Goal: Information Seeking & Learning: Learn about a topic

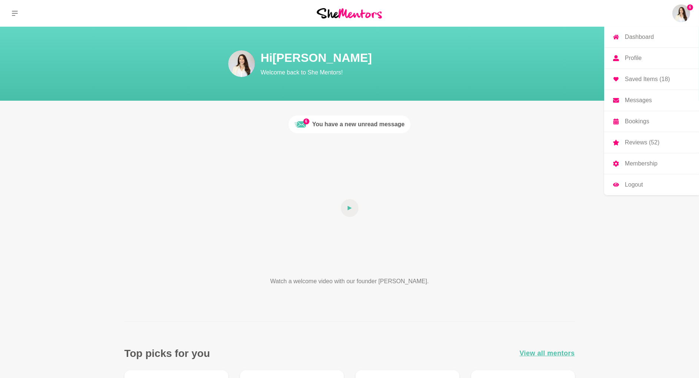
click at [680, 17] on img at bounding box center [682, 13] width 18 height 18
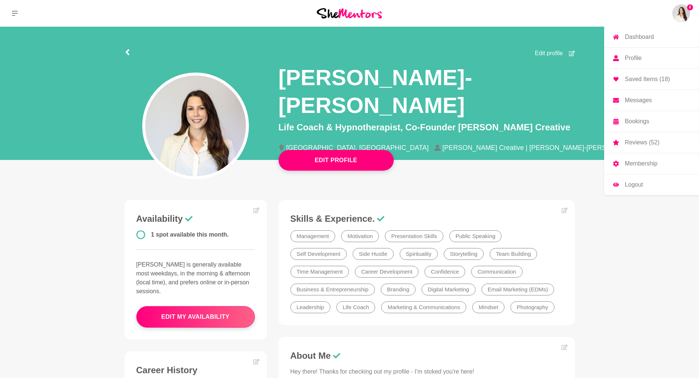
click at [637, 120] on p "Bookings" at bounding box center [637, 122] width 24 height 6
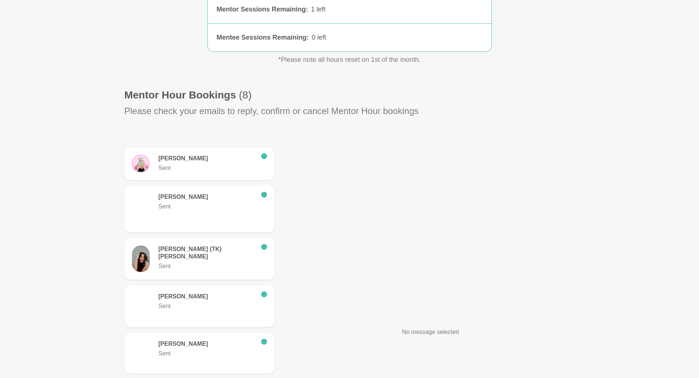
scroll to position [139, 0]
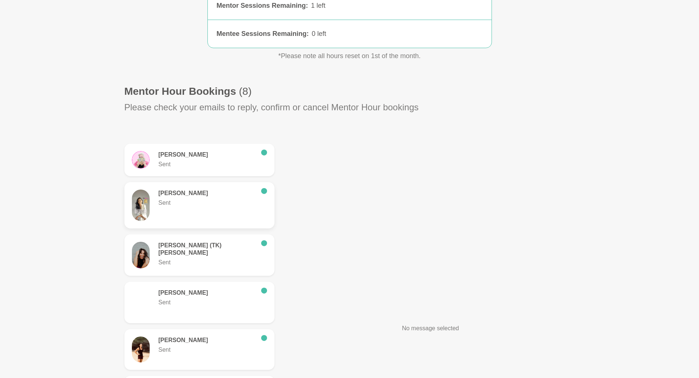
click at [197, 201] on p "Sent" at bounding box center [207, 203] width 97 height 9
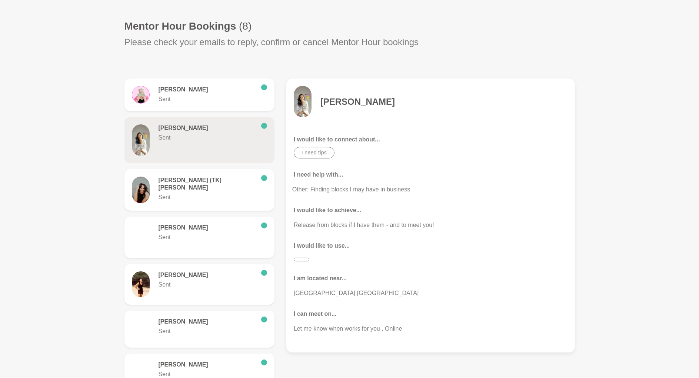
scroll to position [204, 0]
click at [352, 102] on h4 "[PERSON_NAME]" at bounding box center [358, 102] width 74 height 11
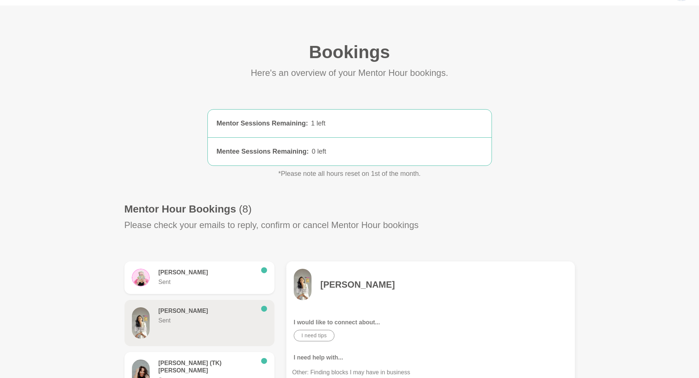
scroll to position [0, 0]
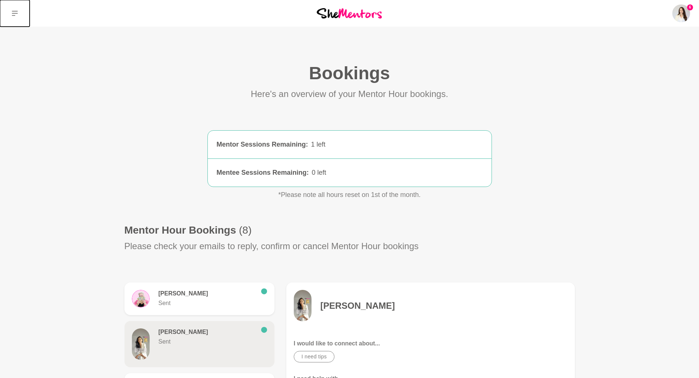
click at [17, 11] on icon at bounding box center [15, 13] width 6 height 5
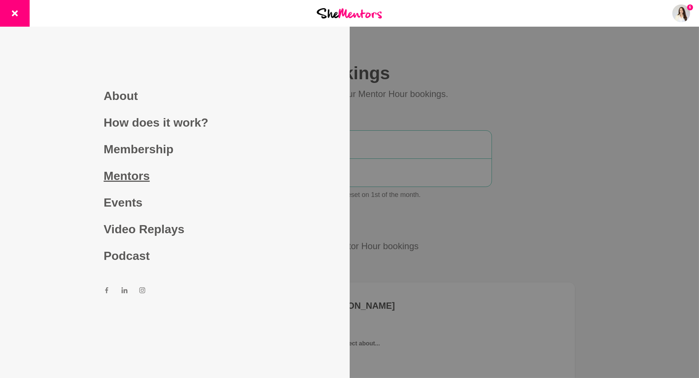
click at [133, 174] on link "Mentors" at bounding box center [175, 176] width 142 height 27
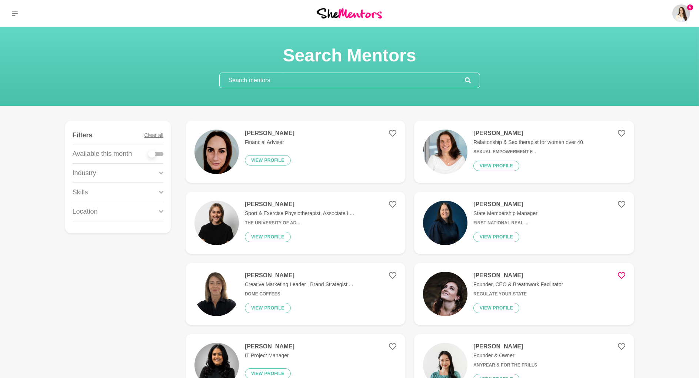
click at [349, 80] on input "text" at bounding box center [342, 80] width 245 height 15
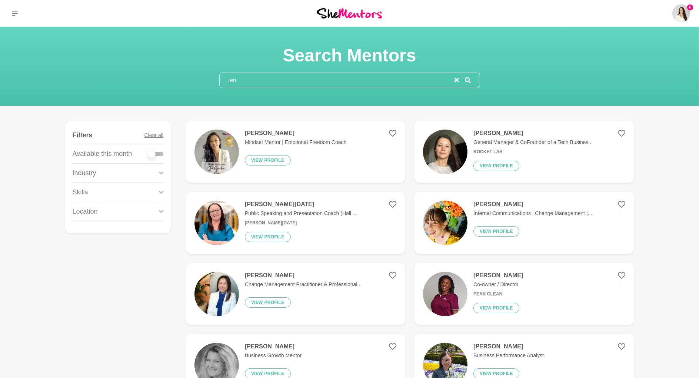
type input "jen"
click at [266, 134] on h4 "[PERSON_NAME]" at bounding box center [296, 133] width 102 height 7
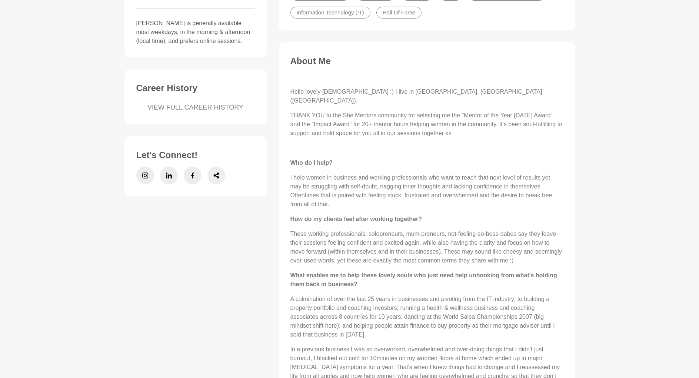
scroll to position [315, 0]
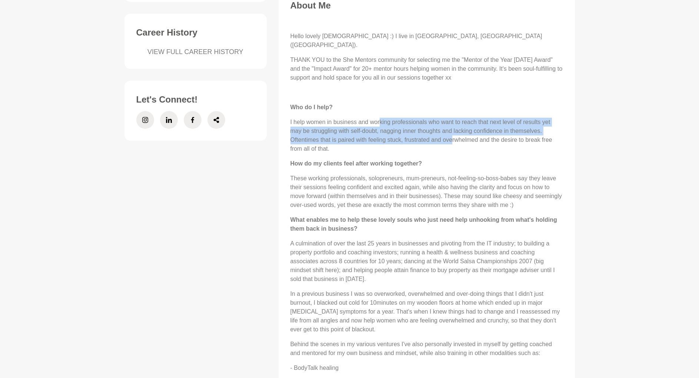
drag, startPoint x: 396, startPoint y: 116, endPoint x: 454, endPoint y: 130, distance: 59.1
click at [451, 129] on p "I help women in business and working professionals who want to reach that next …" at bounding box center [427, 136] width 273 height 36
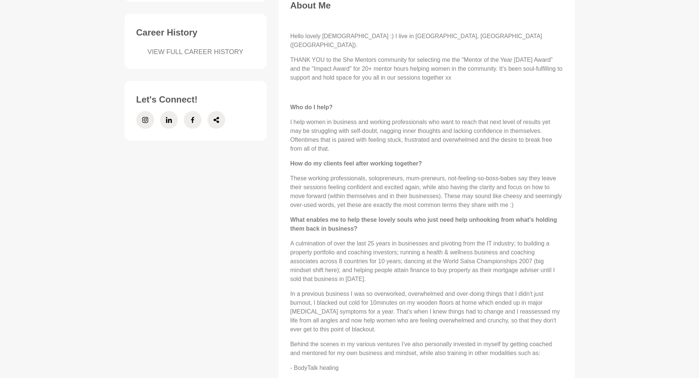
click at [460, 133] on p "I help women in business and working professionals who want to reach that next …" at bounding box center [427, 136] width 273 height 36
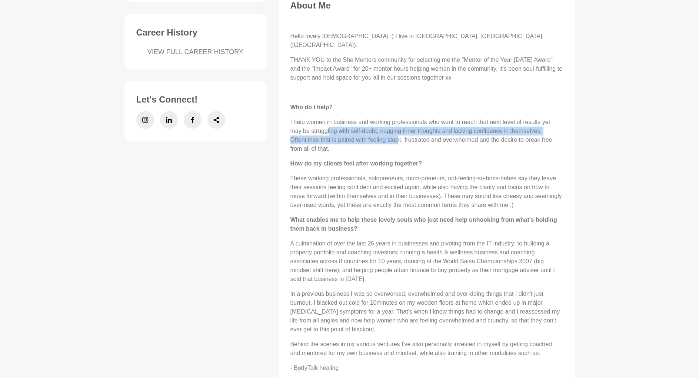
drag, startPoint x: 337, startPoint y: 124, endPoint x: 399, endPoint y: 135, distance: 63.2
click at [398, 135] on p "I help women in business and working professionals who want to reach that next …" at bounding box center [427, 136] width 273 height 36
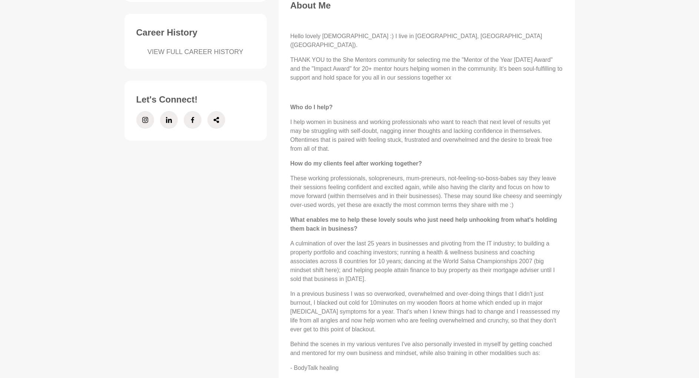
click at [407, 138] on p "I help women in business and working professionals who want to reach that next …" at bounding box center [427, 136] width 273 height 36
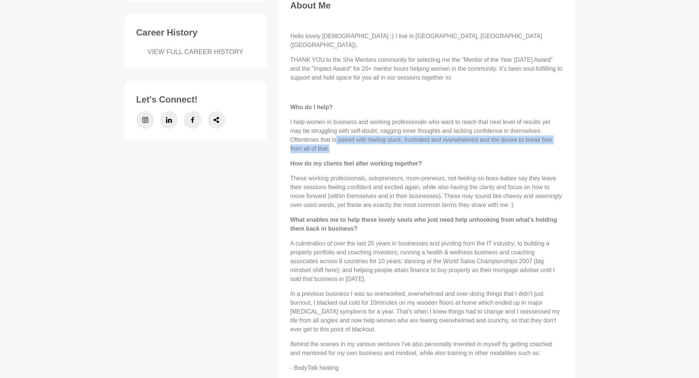
drag, startPoint x: 340, startPoint y: 130, endPoint x: 386, endPoint y: 139, distance: 47.2
click at [385, 138] on p "I help women in business and working professionals who want to reach that next …" at bounding box center [427, 136] width 273 height 36
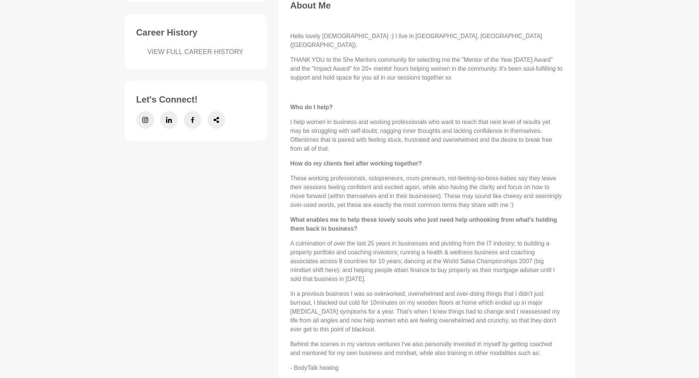
click at [404, 147] on div "Hello lovely [DEMOGRAPHIC_DATA] :) I live in [GEOGRAPHIC_DATA], [GEOGRAPHIC_DAT…" at bounding box center [427, 340] width 273 height 646
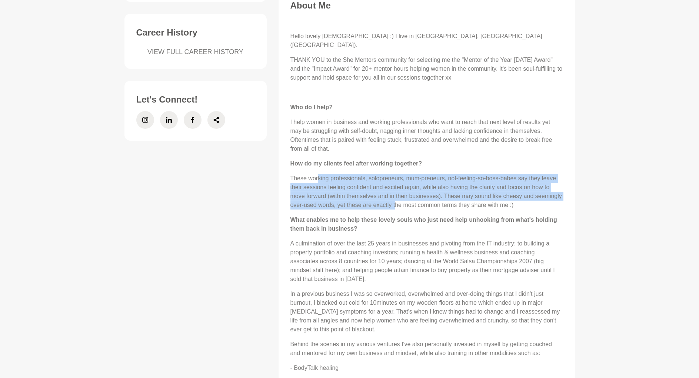
drag, startPoint x: 319, startPoint y: 169, endPoint x: 407, endPoint y: 198, distance: 92.1
click at [399, 195] on p "These working professionals, solopreneurs, mum-preneurs, not-feeling-so-boss-ba…" at bounding box center [427, 192] width 273 height 36
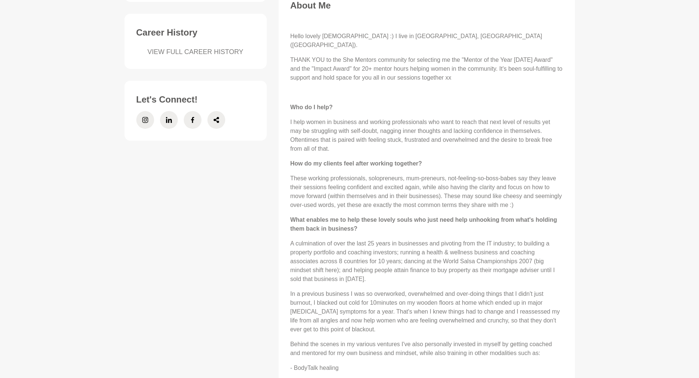
click at [412, 200] on div "Hello lovely [DEMOGRAPHIC_DATA] :) I live in [GEOGRAPHIC_DATA], [GEOGRAPHIC_DAT…" at bounding box center [427, 340] width 273 height 646
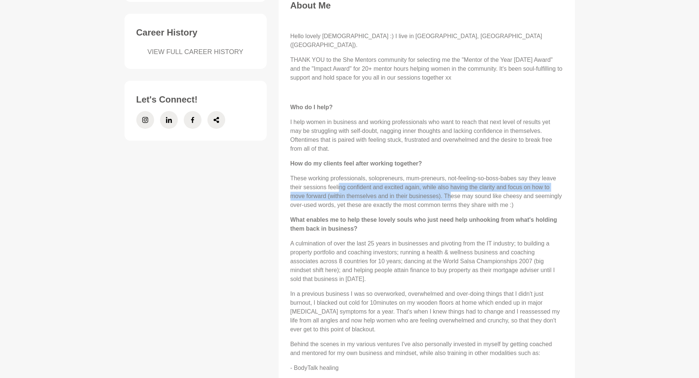
drag, startPoint x: 357, startPoint y: 179, endPoint x: 459, endPoint y: 194, distance: 102.9
click at [455, 192] on p "These working professionals, solopreneurs, mum-preneurs, not-feeling-so-boss-ba…" at bounding box center [427, 192] width 273 height 36
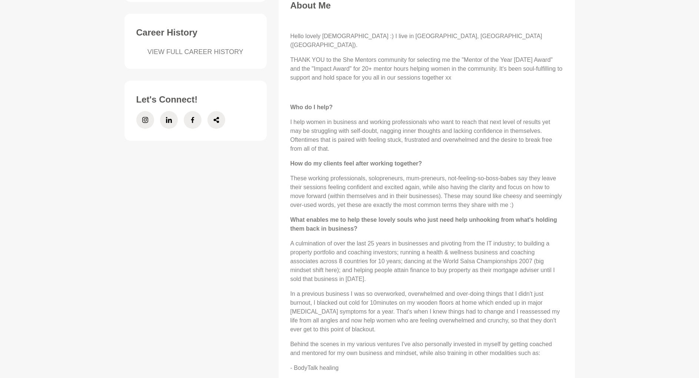
click at [461, 195] on p "These working professionals, solopreneurs, mum-preneurs, not-feeling-so-boss-ba…" at bounding box center [427, 192] width 273 height 36
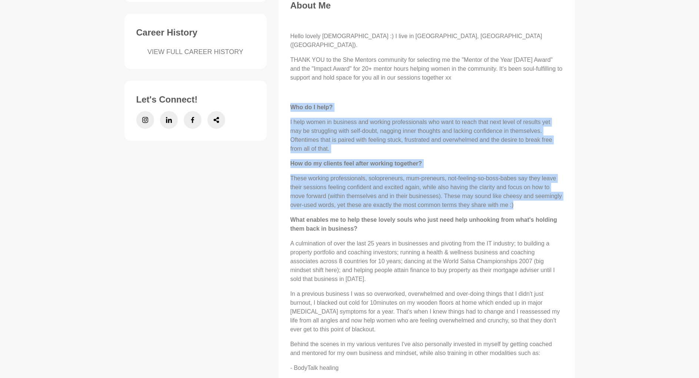
drag, startPoint x: 520, startPoint y: 196, endPoint x: 288, endPoint y: 100, distance: 251.2
copy div "Who do I help? I help women in business and working professionals who want to r…"
